Goal: Task Accomplishment & Management: Manage account settings

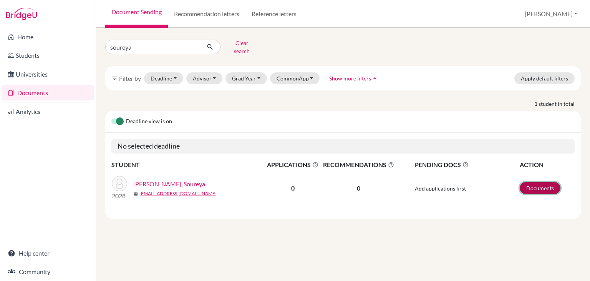
click at [535, 182] on link "Documents" at bounding box center [540, 188] width 41 height 12
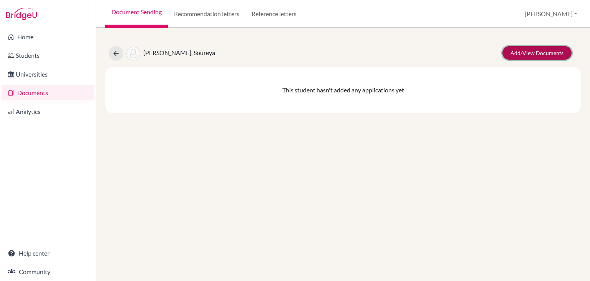
click at [540, 55] on link "Add/View Documents" at bounding box center [537, 52] width 69 height 13
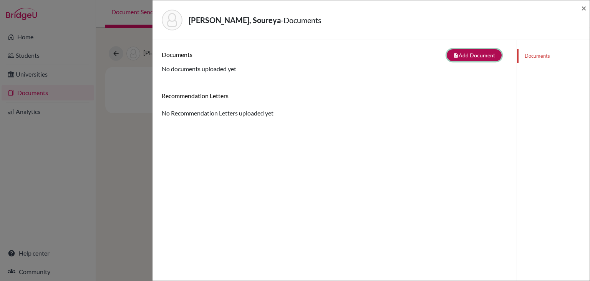
click at [482, 54] on button "note_add Add Document" at bounding box center [474, 55] width 55 height 12
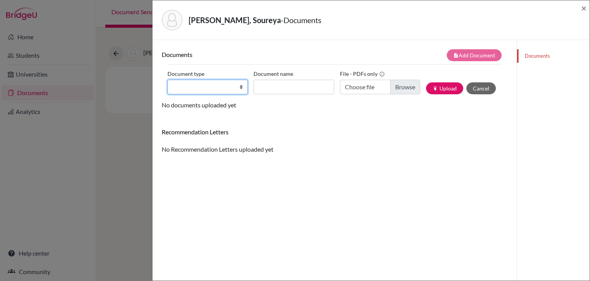
click at [231, 86] on select "Change explanation for Common App reports Counselor recommendation Fee waiver I…" at bounding box center [208, 87] width 80 height 15
select select "39"
click at [168, 80] on select "Change explanation for Common App reports Counselor recommendation Fee waiver I…" at bounding box center [208, 87] width 80 height 15
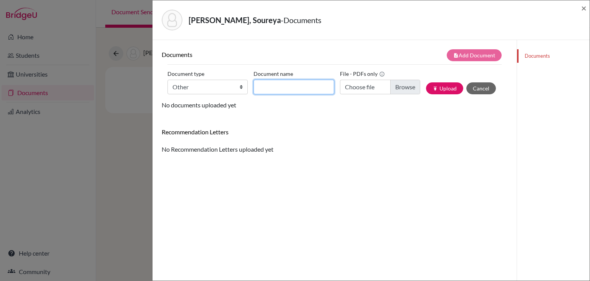
click at [261, 83] on input "Document name" at bounding box center [294, 87] width 80 height 15
type input "Transfer Transcript G9"
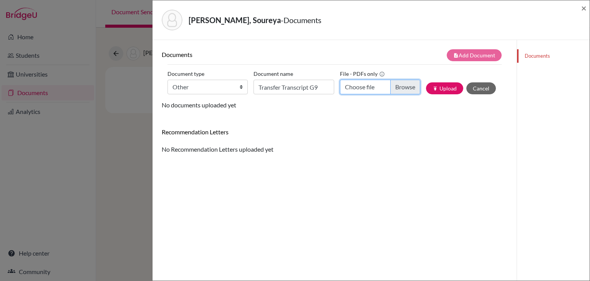
click at [392, 91] on input "Choose file" at bounding box center [380, 87] width 80 height 15
type input "C:\fakepath\Soureya Ismail Hossein.pdf"
click at [433, 88] on icon "publish" at bounding box center [435, 88] width 5 height 5
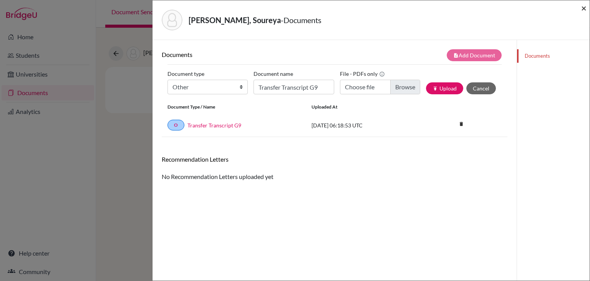
click at [582, 7] on span "×" at bounding box center [583, 7] width 5 height 11
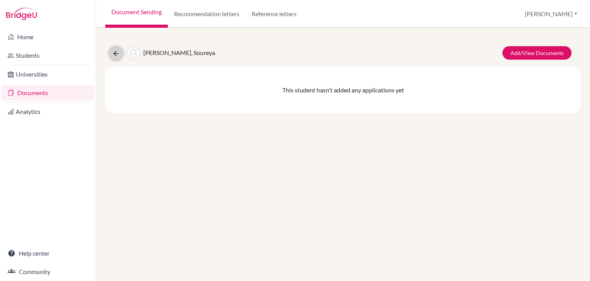
click at [116, 55] on icon at bounding box center [116, 54] width 8 height 8
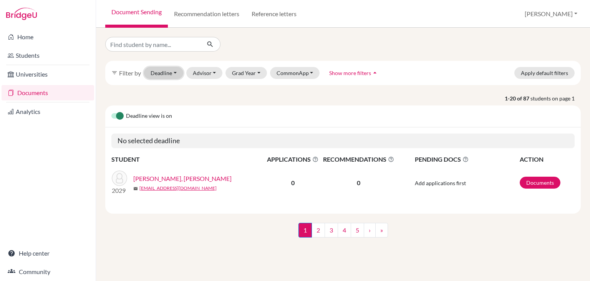
click at [175, 72] on button "Deadline - Select a date range Or double click for a single date selection [DAT…" at bounding box center [163, 73] width 39 height 12
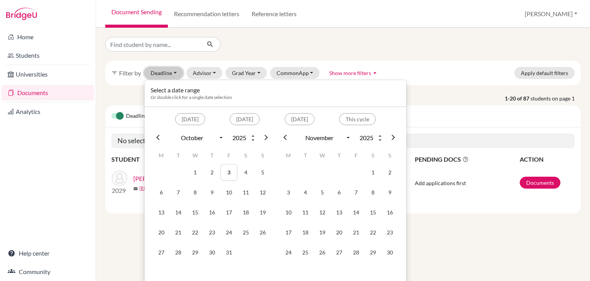
click at [175, 72] on button "Deadline - Select a date range Or double click for a single date selection Toda…" at bounding box center [163, 73] width 39 height 12
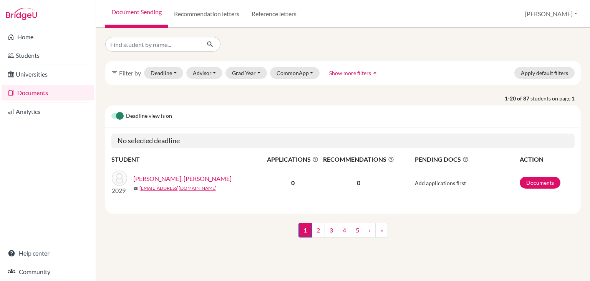
click at [47, 96] on link "Documents" at bounding box center [48, 92] width 93 height 15
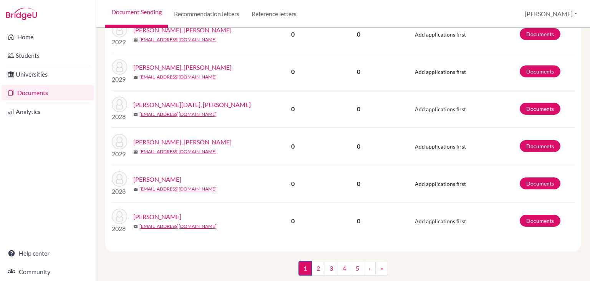
scroll to position [687, 0]
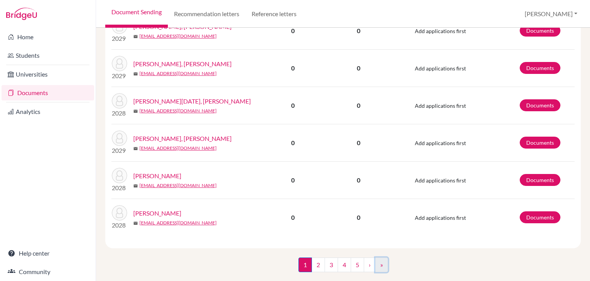
click at [377, 257] on link "»" at bounding box center [381, 264] width 13 height 15
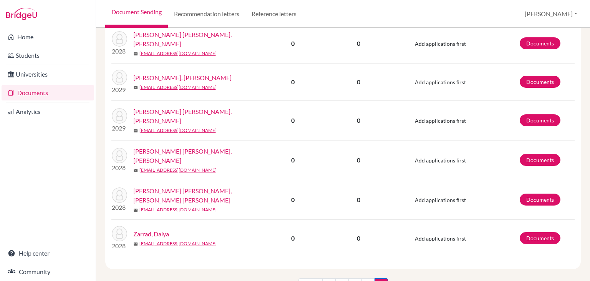
scroll to position [206, 0]
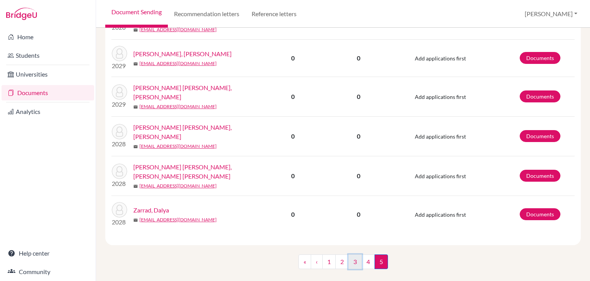
click at [349, 254] on link "3" at bounding box center [355, 261] width 13 height 15
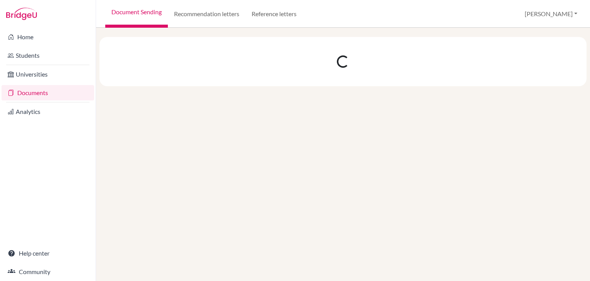
scroll to position [0, 0]
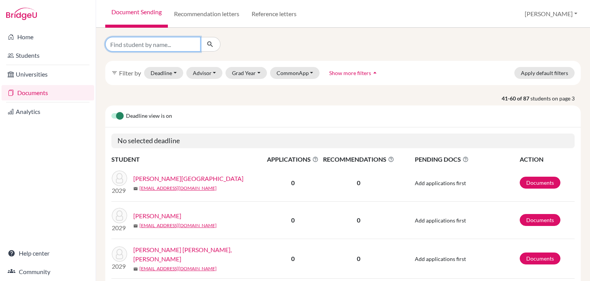
click at [154, 41] on input "Find student by name..." at bounding box center [152, 44] width 95 height 15
type input "amel"
click button "submit" at bounding box center [210, 44] width 20 height 15
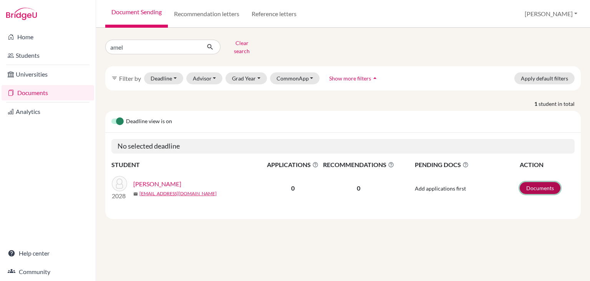
click at [545, 182] on link "Documents" at bounding box center [540, 188] width 41 height 12
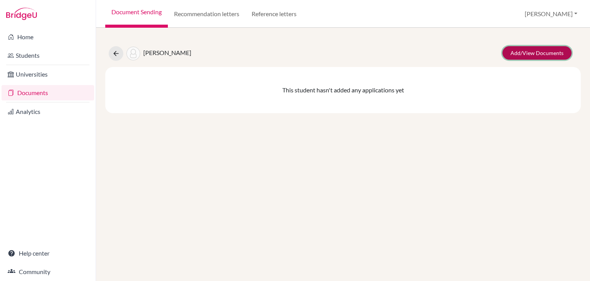
click at [535, 51] on link "Add/View Documents" at bounding box center [537, 52] width 69 height 13
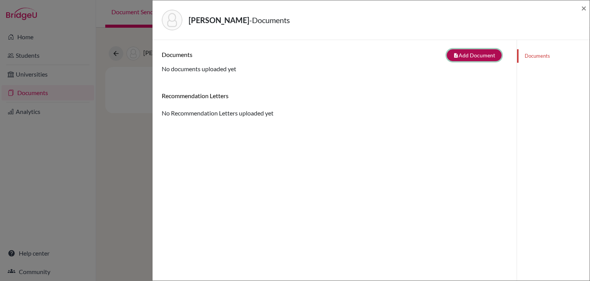
click at [461, 53] on button "note_add Add Document" at bounding box center [474, 55] width 55 height 12
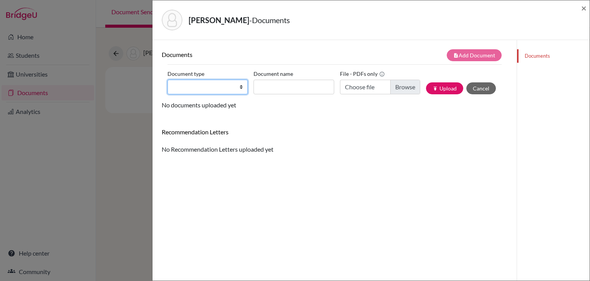
click at [216, 81] on select "Change explanation for Common App reports Counselor recommendation Fee waiver I…" at bounding box center [208, 87] width 80 height 15
select select "39"
click at [168, 80] on select "Change explanation for Common App reports Counselor recommendation Fee waiver I…" at bounding box center [208, 87] width 80 height 15
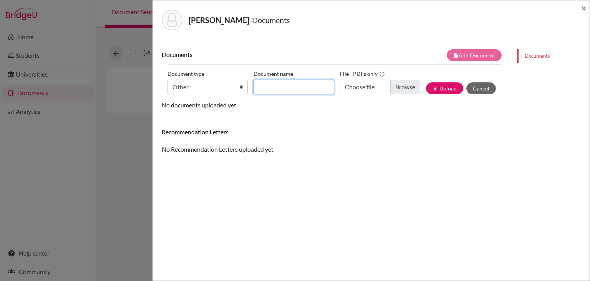
click at [271, 88] on input "Document name" at bounding box center [294, 87] width 80 height 15
type input "Transfer Transcript G9"
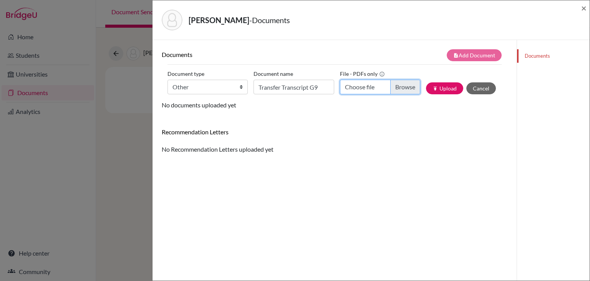
click at [395, 91] on input "Choose file" at bounding box center [380, 87] width 80 height 15
click at [401, 83] on input "Choose file" at bounding box center [380, 87] width 80 height 15
type input "C:\fakepath\Amel Hissam Tawfik (2).pdf"
click at [426, 88] on button "publish Upload" at bounding box center [444, 88] width 37 height 12
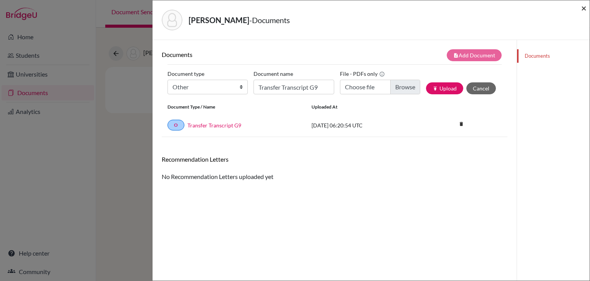
click at [582, 7] on span "×" at bounding box center [583, 7] width 5 height 11
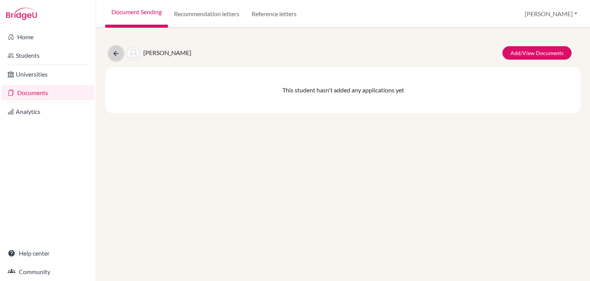
click at [111, 52] on button at bounding box center [116, 53] width 15 height 15
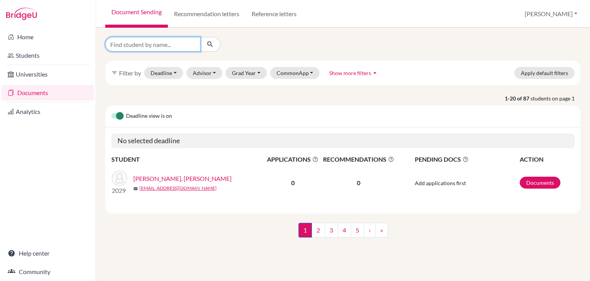
click at [133, 50] on input "Find student by name..." at bounding box center [152, 44] width 95 height 15
type input "yasmeen"
click button "submit" at bounding box center [210, 44] width 20 height 15
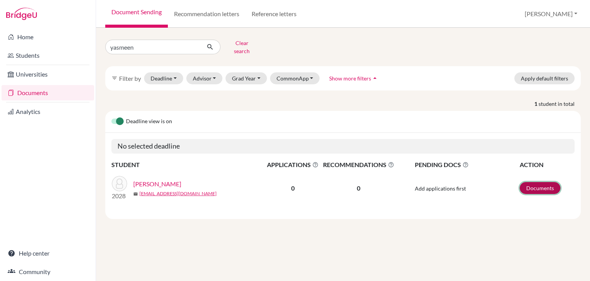
click at [541, 182] on link "Documents" at bounding box center [540, 188] width 41 height 12
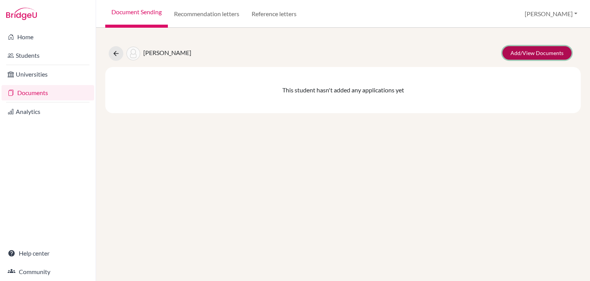
click at [540, 46] on link "Add/View Documents" at bounding box center [537, 52] width 69 height 13
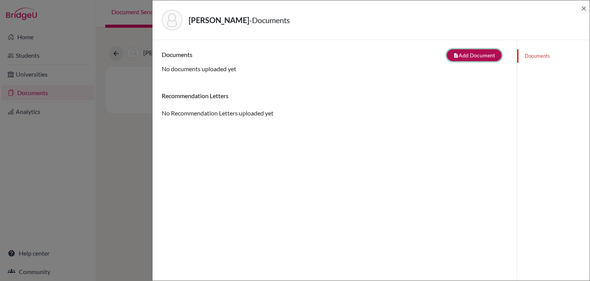
click at [475, 53] on button "note_add Add Document" at bounding box center [474, 55] width 55 height 12
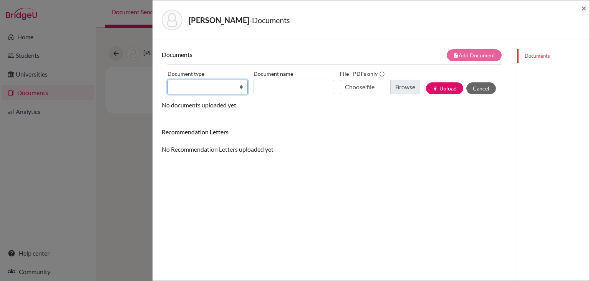
click at [187, 81] on select "Change explanation for Common App reports Counselor recommendation Fee waiver I…" at bounding box center [208, 87] width 80 height 15
select select "39"
click at [168, 80] on select "Change explanation for Common App reports Counselor recommendation Fee waiver I…" at bounding box center [208, 87] width 80 height 15
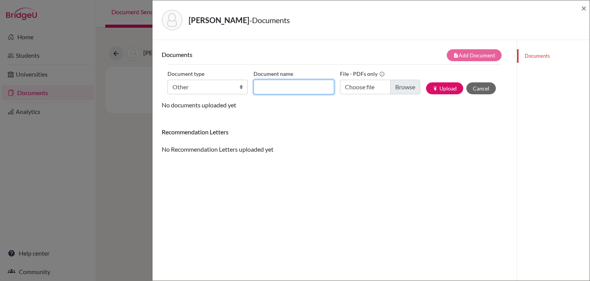
click at [273, 86] on input "Document name" at bounding box center [294, 87] width 80 height 15
type input "Transfer Transcript G9"
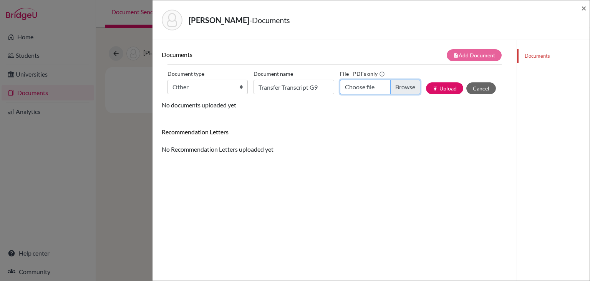
click at [400, 88] on input "Choose file" at bounding box center [380, 87] width 80 height 15
type input "C:\fakepath\Yasmeen Abdou.pdf"
click at [438, 87] on button "publish Upload" at bounding box center [444, 88] width 37 height 12
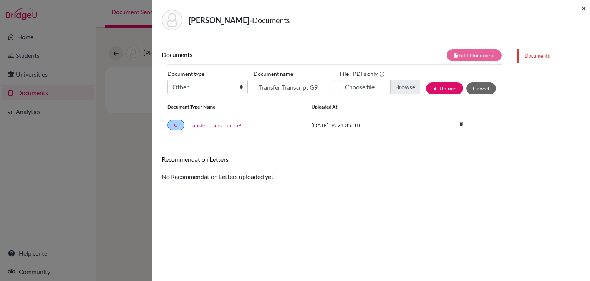
click at [581, 7] on span "×" at bounding box center [583, 7] width 5 height 11
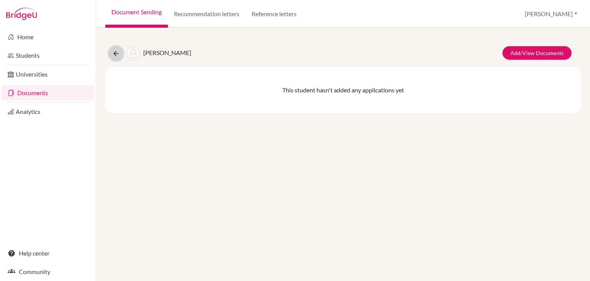
click at [114, 53] on icon at bounding box center [116, 54] width 8 height 8
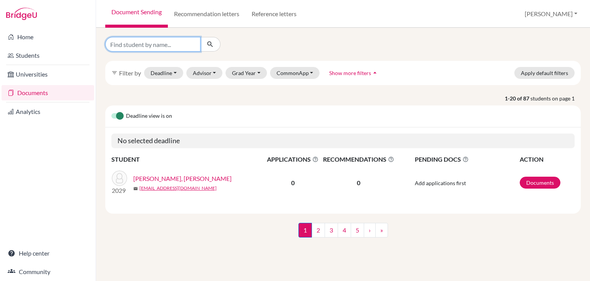
click at [144, 44] on input "Find student by name..." at bounding box center [152, 44] width 95 height 15
click at [144, 44] on input "y" at bounding box center [152, 44] width 95 height 15
type input "yasmeen"
click button "submit" at bounding box center [210, 44] width 20 height 15
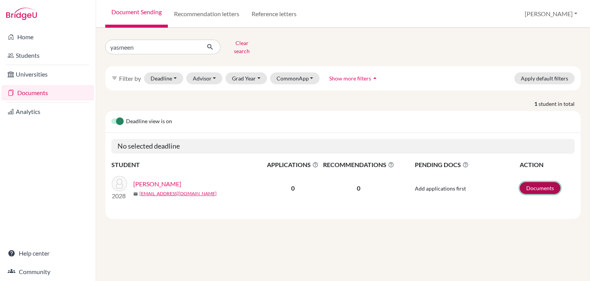
click at [546, 182] on link "Documents" at bounding box center [540, 188] width 41 height 12
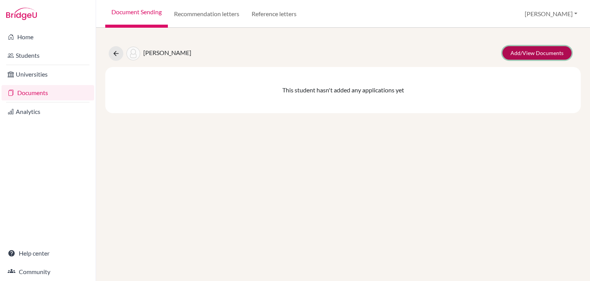
click at [533, 53] on link "Add/View Documents" at bounding box center [537, 52] width 69 height 13
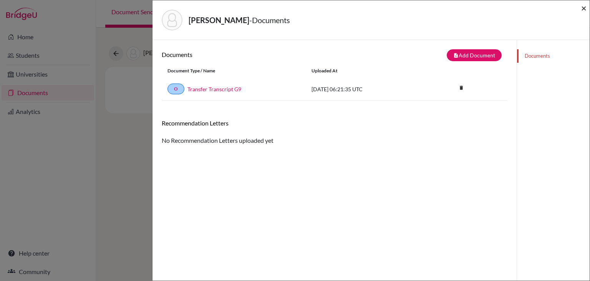
click at [581, 7] on span "×" at bounding box center [583, 7] width 5 height 11
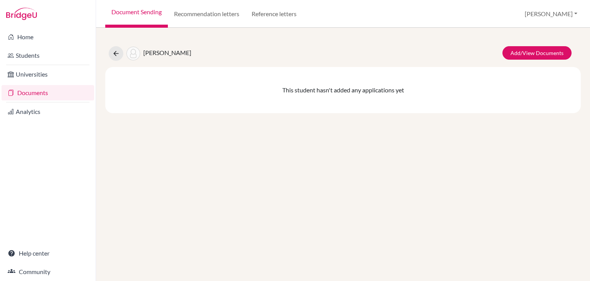
click at [52, 91] on link "Documents" at bounding box center [48, 92] width 93 height 15
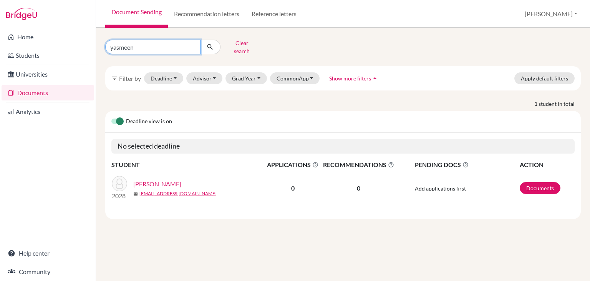
click at [154, 48] on input "yasmeen" at bounding box center [152, 47] width 95 height 15
type input "ayham"
click button "submit" at bounding box center [210, 47] width 20 height 15
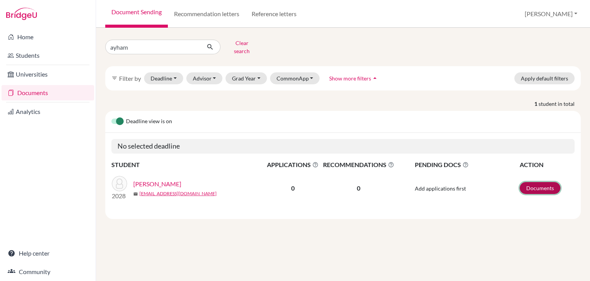
click at [538, 182] on link "Documents" at bounding box center [540, 188] width 41 height 12
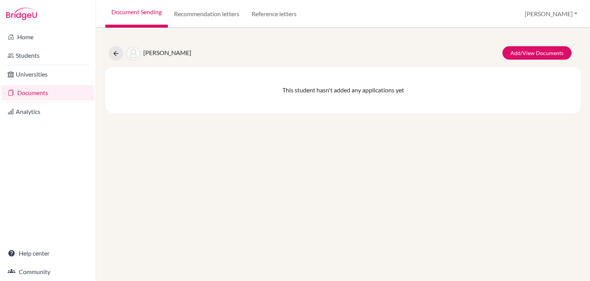
click at [537, 63] on div "[PERSON_NAME] Add/View Documents This student hasn't added any applications yet" at bounding box center [343, 75] width 476 height 76
click at [535, 57] on link "Add/View Documents" at bounding box center [537, 52] width 69 height 13
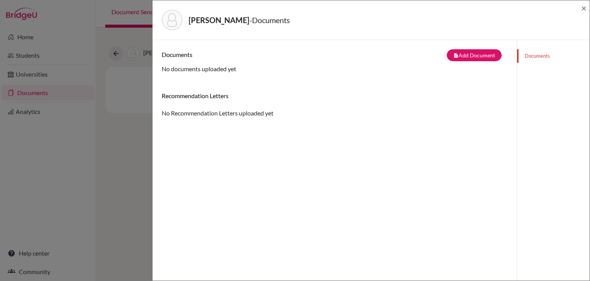
click at [465, 61] on div "Documents note_add Add Document Document type Change explanation for Common App…" at bounding box center [335, 61] width 346 height 24
click at [462, 56] on button "note_add Add Document" at bounding box center [474, 55] width 55 height 12
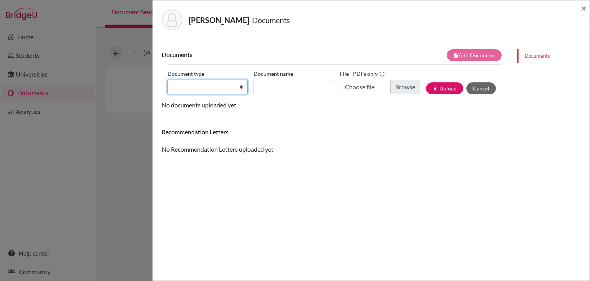
click at [196, 86] on select "Change explanation for Common App reports Counselor recommendation Fee waiver I…" at bounding box center [208, 87] width 80 height 15
select select "39"
click at [168, 80] on select "Change explanation for Common App reports Counselor recommendation Fee waiver I…" at bounding box center [208, 87] width 80 height 15
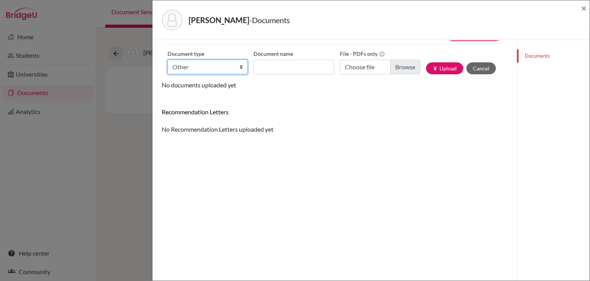
scroll to position [20, 0]
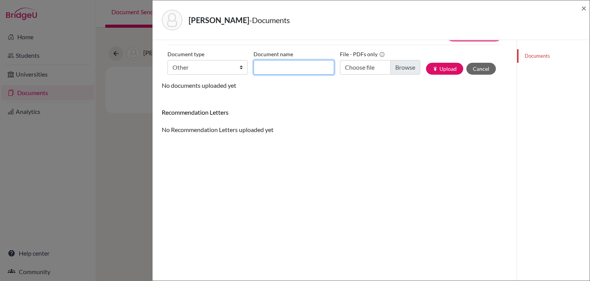
click at [277, 71] on input "Document name" at bounding box center [294, 67] width 80 height 15
type input "Transfer Transcript G9"
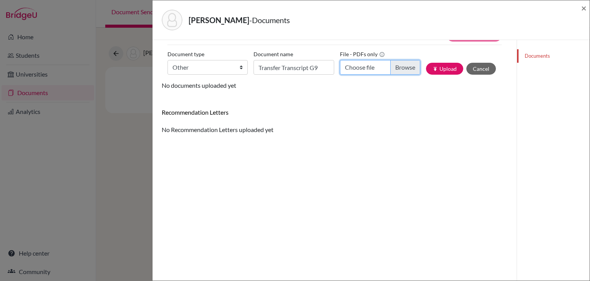
click at [400, 68] on input "Choose file" at bounding box center [380, 67] width 80 height 15
type input "C:\fakepath\Ayham Mohammad Asaad.pdf"
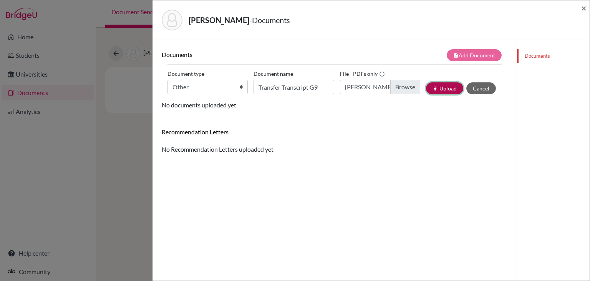
click at [439, 86] on button "publish Upload" at bounding box center [444, 88] width 37 height 12
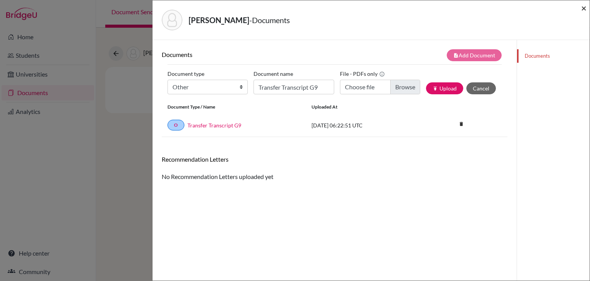
click at [583, 3] on span "×" at bounding box center [583, 7] width 5 height 11
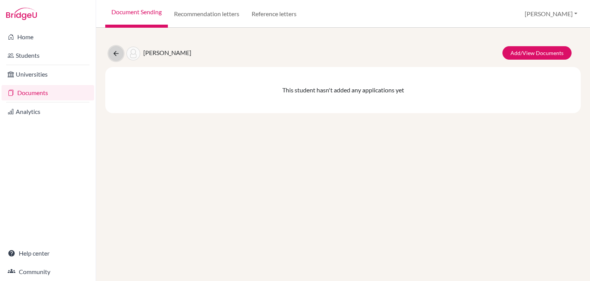
click at [116, 52] on icon at bounding box center [116, 54] width 8 height 8
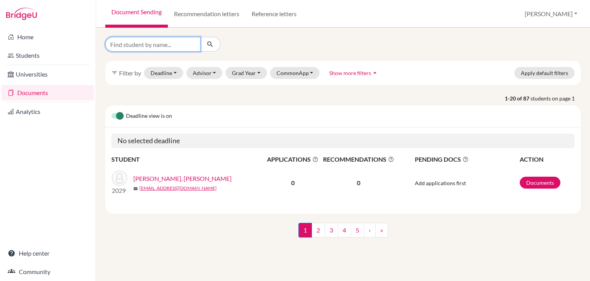
click at [143, 42] on input "Find student by name..." at bounding box center [152, 44] width 95 height 15
type input "madara"
click button "submit" at bounding box center [210, 44] width 20 height 15
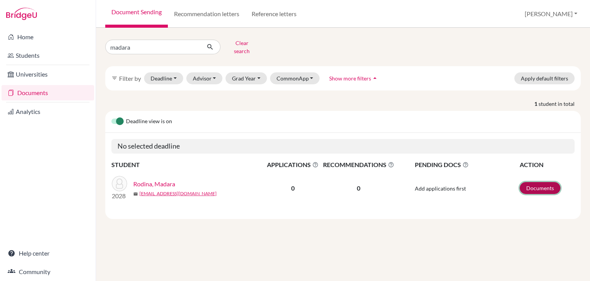
click at [535, 186] on link "Documents" at bounding box center [540, 188] width 41 height 12
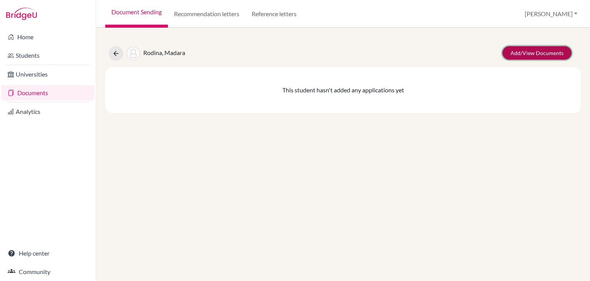
click at [536, 48] on link "Add/View Documents" at bounding box center [537, 52] width 69 height 13
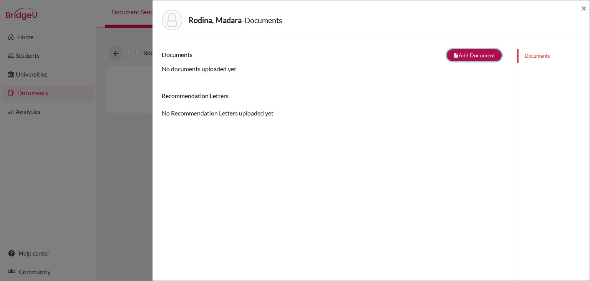
click at [489, 53] on button "note_add Add Document" at bounding box center [474, 55] width 55 height 12
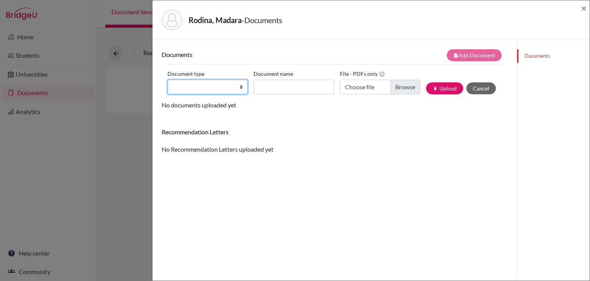
click at [218, 92] on select "Change explanation for Common App reports Counselor recommendation Fee waiver I…" at bounding box center [208, 87] width 80 height 15
select select "39"
click at [168, 80] on select "Change explanation for Common App reports Counselor recommendation Fee waiver I…" at bounding box center [208, 87] width 80 height 15
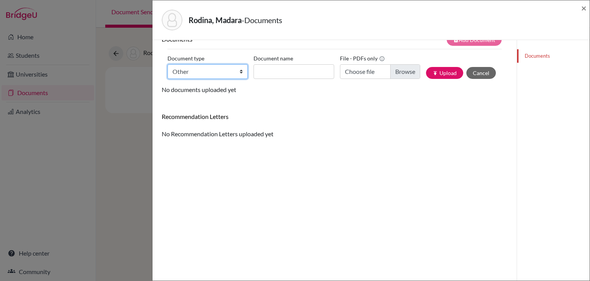
scroll to position [15, 0]
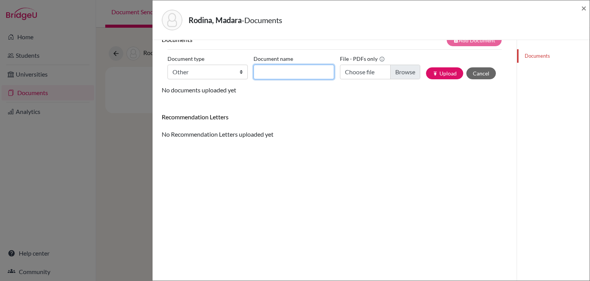
click at [278, 78] on input "Document name" at bounding box center [294, 72] width 80 height 15
type input "Transfer Transcript G9"
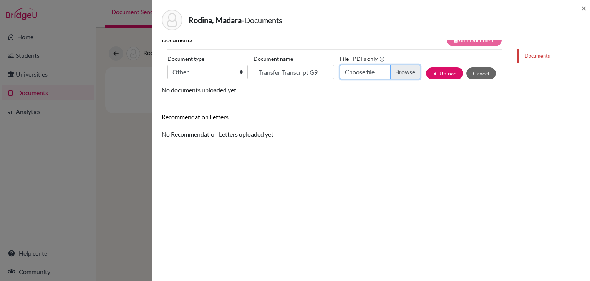
click at [405, 66] on input "Choose file" at bounding box center [380, 72] width 80 height 15
type input "C:\fakepath\Madara Rodina.pdf"
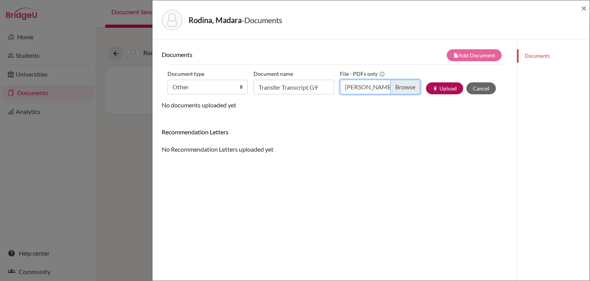
scroll to position [5, 0]
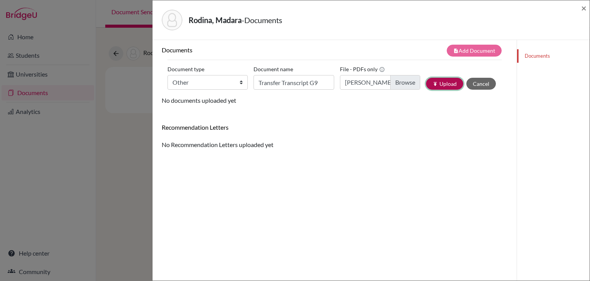
click at [443, 85] on button "publish Upload" at bounding box center [444, 84] width 37 height 12
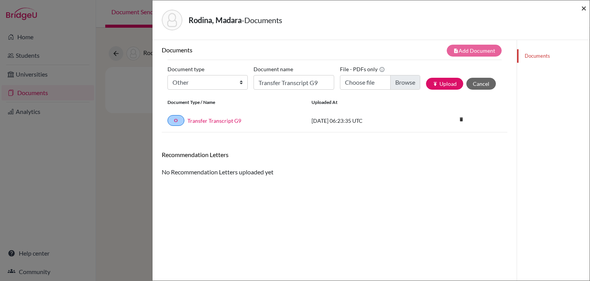
click at [584, 8] on span "×" at bounding box center [583, 7] width 5 height 11
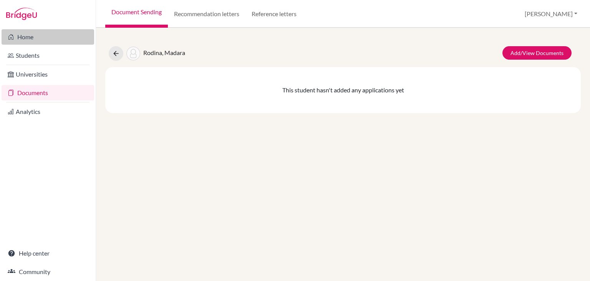
click at [29, 40] on link "Home" at bounding box center [48, 36] width 93 height 15
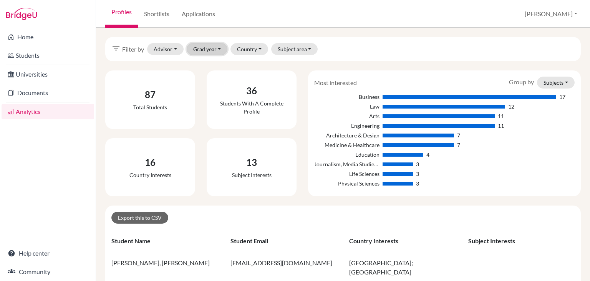
click at [204, 48] on button "Grad year" at bounding box center [207, 49] width 41 height 12
click at [203, 80] on span "2028" at bounding box center [203, 77] width 14 height 9
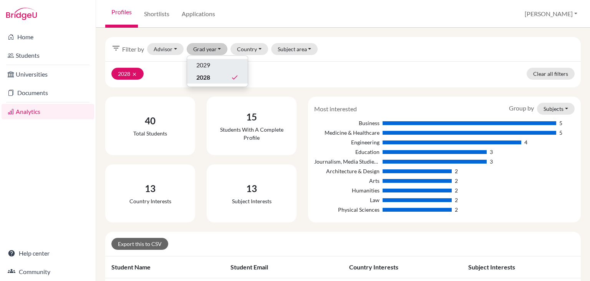
click at [208, 64] on span "2029" at bounding box center [203, 64] width 14 height 9
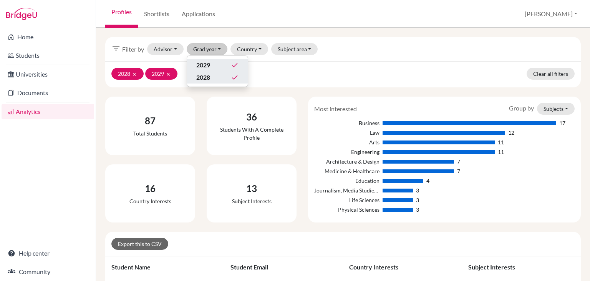
click at [239, 143] on div "36 Students with a complete profile" at bounding box center [252, 126] width 90 height 44
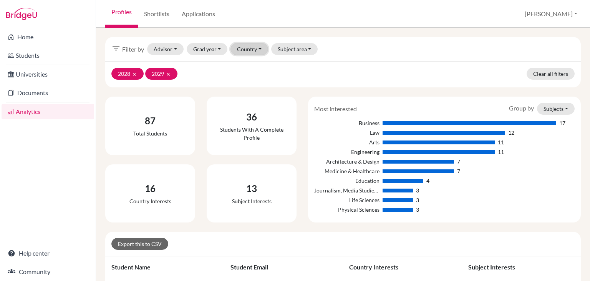
click at [247, 50] on button "Country" at bounding box center [250, 49] width 38 height 12
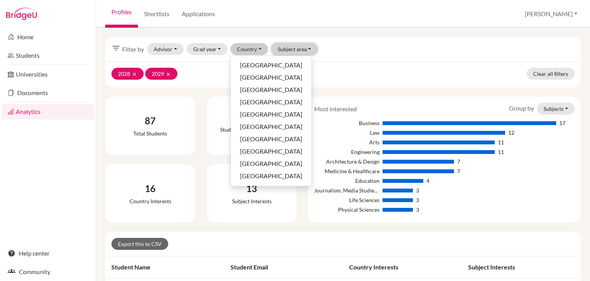
click at [300, 43] on button "Subject area" at bounding box center [294, 49] width 47 height 12
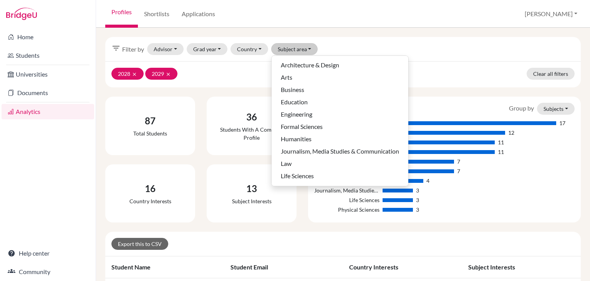
click at [415, 53] on div "filter_list Filter by Advisor Watson, Katrina Grad year 2029 done 2028 done Cou…" at bounding box center [343, 49] width 476 height 24
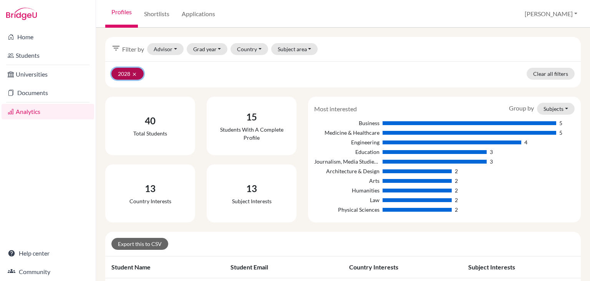
click at [138, 71] on button "2028 clear" at bounding box center [127, 74] width 32 height 12
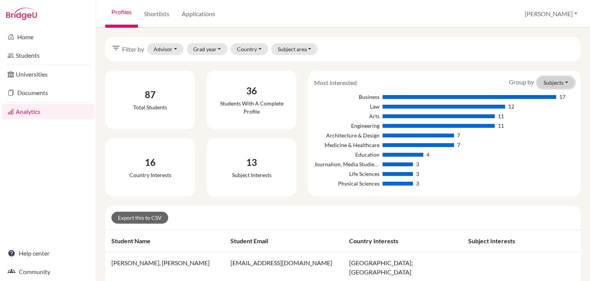
click at [555, 83] on button "Subjects" at bounding box center [556, 82] width 38 height 12
click at [543, 117] on div "Subjects Countries" at bounding box center [543, 105] width 61 height 32
click at [548, 77] on button "Subjects" at bounding box center [556, 82] width 38 height 12
click at [548, 110] on button "Countries" at bounding box center [543, 111] width 61 height 12
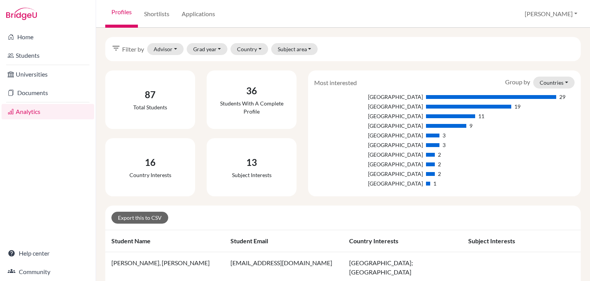
click at [281, 41] on div "filter_list Filter by Advisor Watson, Katrina Grad year 2029 2028 Country Austr…" at bounding box center [343, 49] width 476 height 24
click at [283, 45] on button "Subject area" at bounding box center [294, 49] width 47 height 12
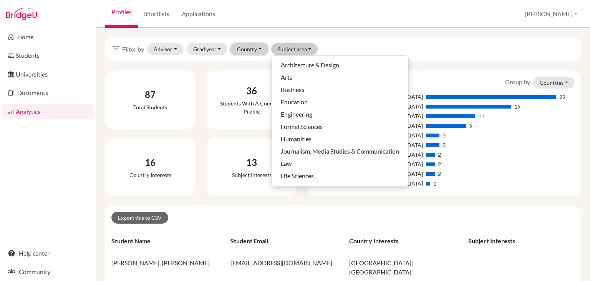
click at [251, 48] on button "Country" at bounding box center [250, 49] width 38 height 12
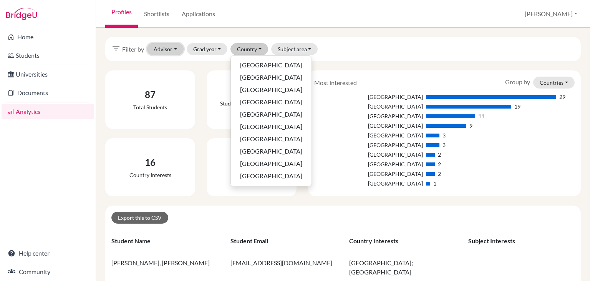
click at [163, 51] on button "Advisor" at bounding box center [165, 49] width 37 height 12
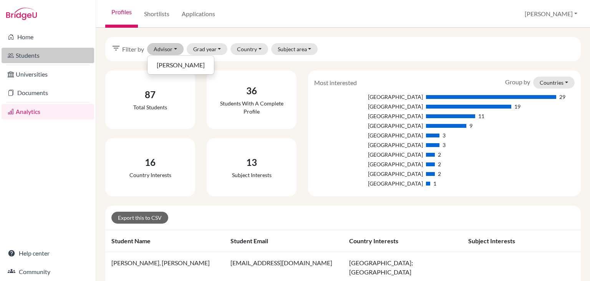
click at [22, 55] on link "Students" at bounding box center [48, 55] width 93 height 15
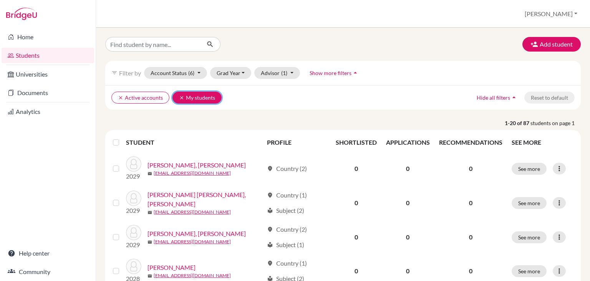
click at [179, 93] on button "clear My students" at bounding box center [197, 97] width 49 height 12
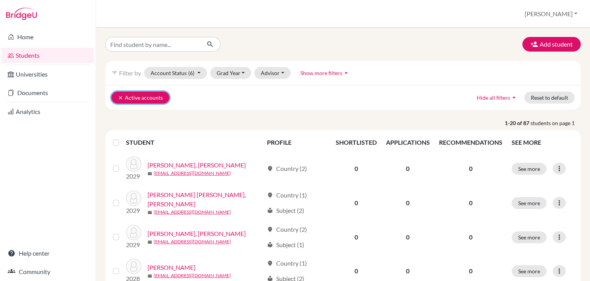
click at [120, 95] on icon "clear" at bounding box center [120, 97] width 5 height 5
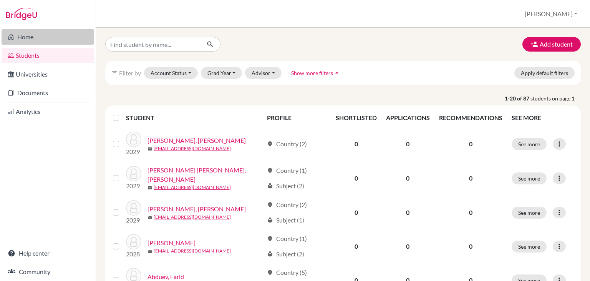
click at [40, 37] on link "Home" at bounding box center [48, 36] width 93 height 15
